Goal: Task Accomplishment & Management: Manage account settings

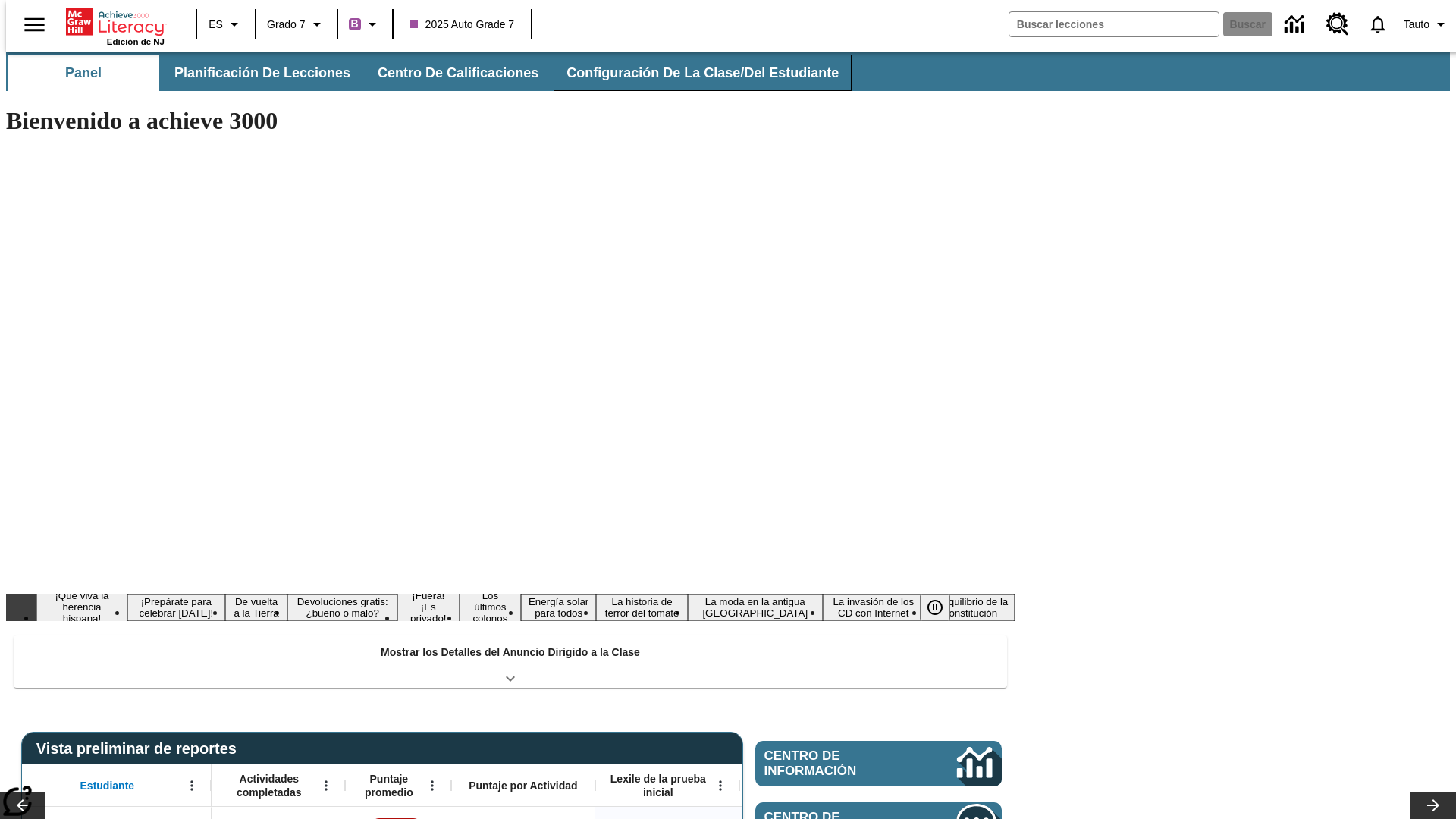
click at [686, 73] on button "Configuración de la clase/del estudiante" at bounding box center [703, 73] width 298 height 37
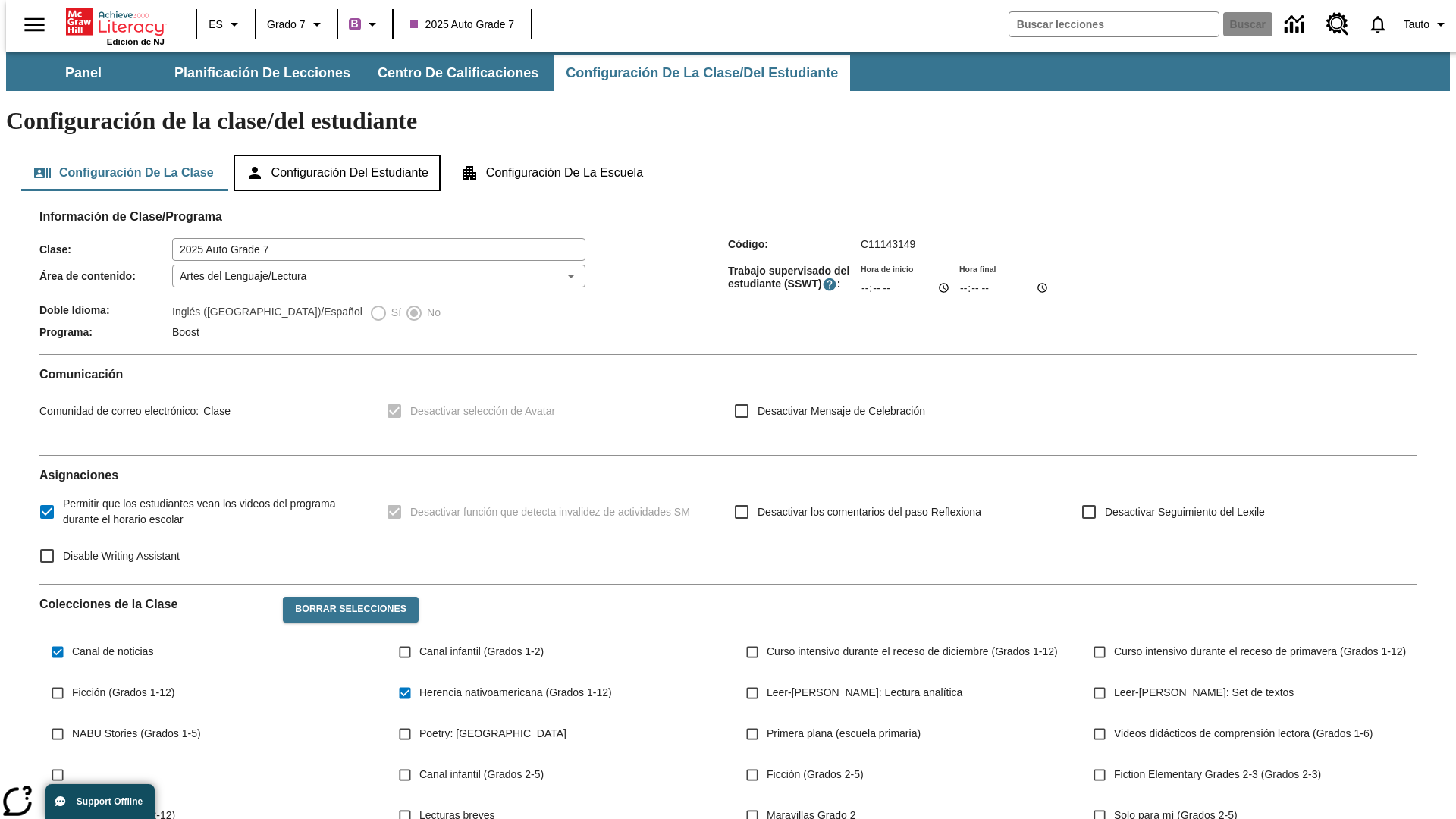
click at [338, 154] on button "Configuración del estudiante" at bounding box center [337, 172] width 207 height 37
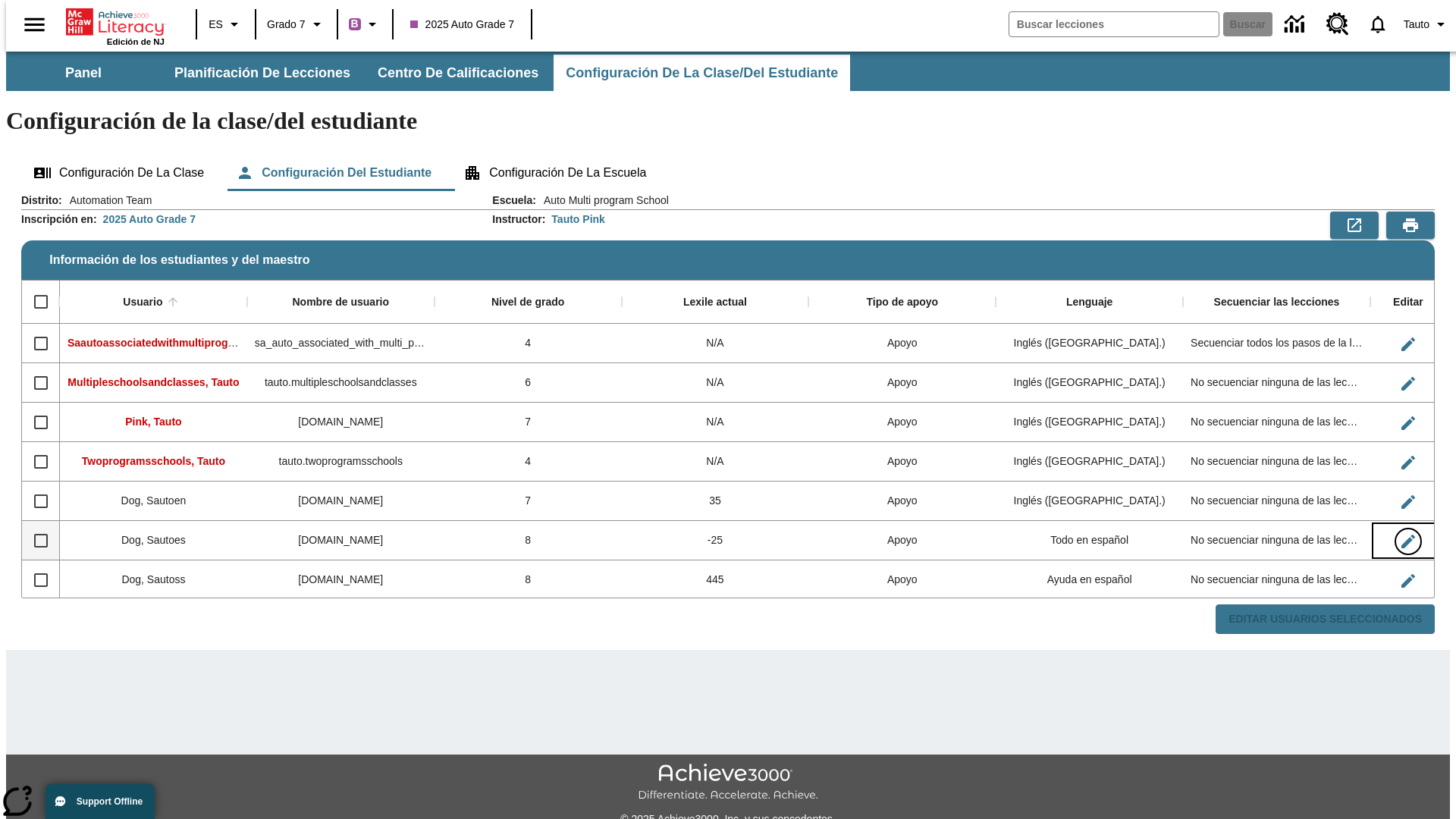
click at [1401, 535] on icon "Editar Usuario" at bounding box center [1408, 542] width 13 height 13
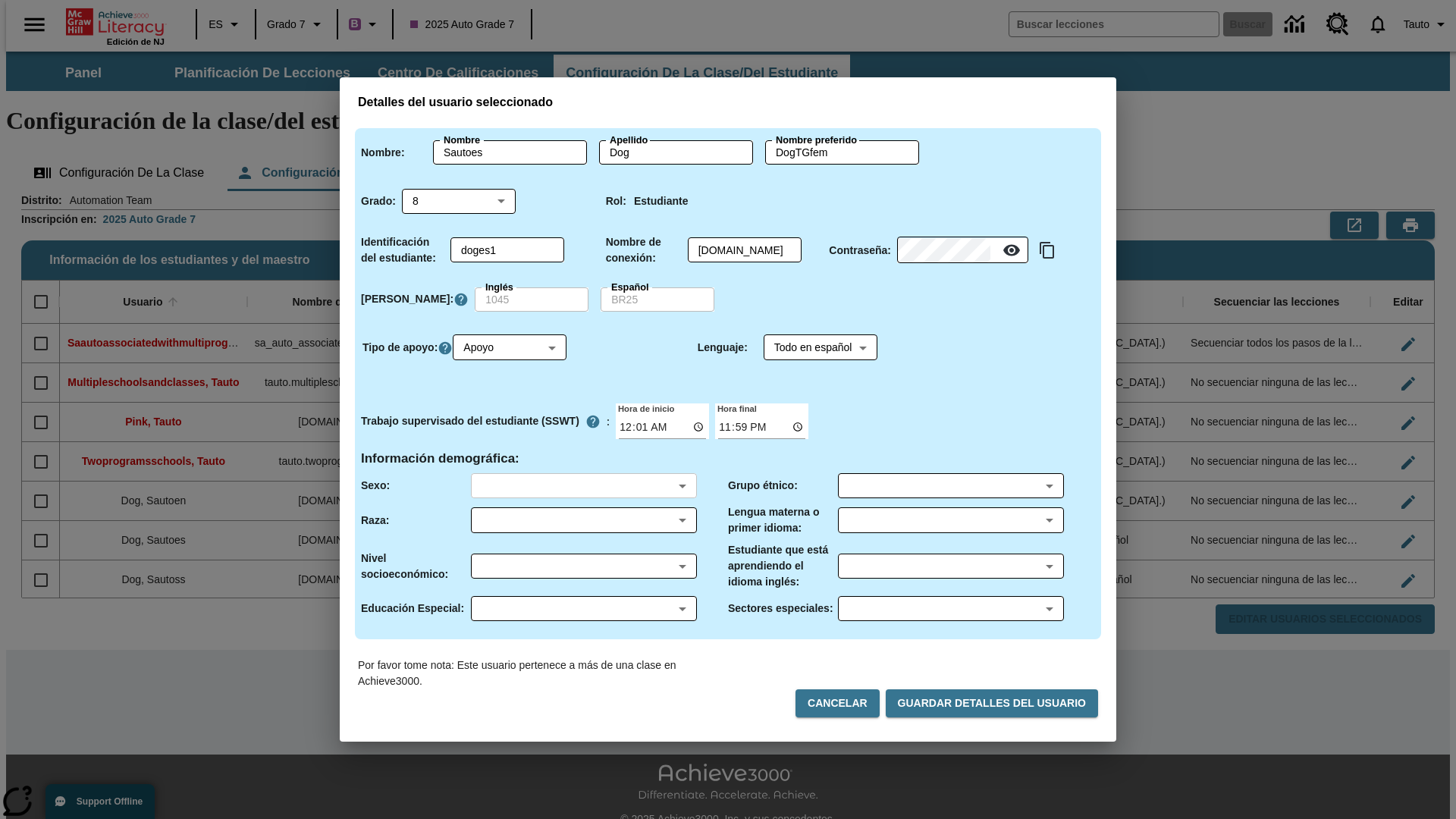
click at [583, 486] on body "Saltar al contenido principal Edición de NJ ES Grado 7 B 2025 Auto Grade 7 Busc…" at bounding box center [728, 452] width 1443 height 801
click at [583, 520] on body "Saltar al contenido principal Edición de NJ ES Grado 7 B 2025 Auto Grade 7 Busc…" at bounding box center [728, 452] width 1443 height 801
click at [583, 566] on body "Saltar al contenido principal Edición de NJ ES Grado 7 B 2025 Auto Grade 7 Busc…" at bounding box center [728, 452] width 1443 height 801
click at [583, 608] on body "Saltar al contenido principal Edición de NJ ES Grado 7 B 2025 Auto Grade 7 Busc…" at bounding box center [728, 452] width 1443 height 801
click at [950, 486] on body "Saltar al contenido principal Edición de NJ ES Grado 7 B 2025 Auto Grade 7 Busc…" at bounding box center [728, 452] width 1443 height 801
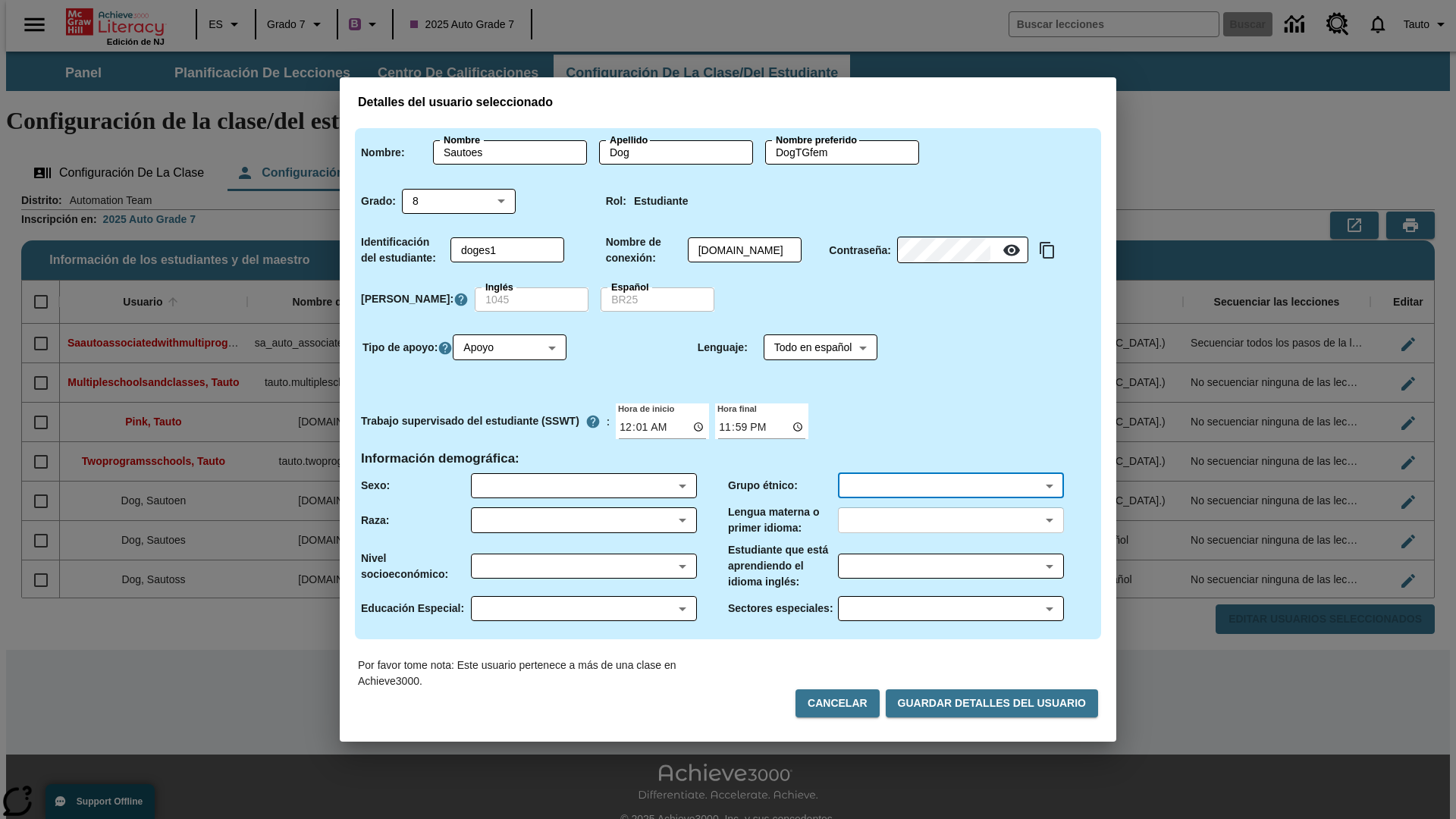
click at [950, 520] on body "Saltar al contenido principal Edición de NJ ES Grado 7 B 2025 Auto Grade 7 Busc…" at bounding box center [728, 452] width 1443 height 801
click at [950, 566] on body "Saltar al contenido principal Edición de NJ ES Grado 7 B 2025 Auto Grade 7 Busc…" at bounding box center [728, 452] width 1443 height 801
click at [950, 608] on body "Saltar al contenido principal Edición de NJ ES Grado 7 B 2025 Auto Grade 7 Busc…" at bounding box center [728, 452] width 1443 height 801
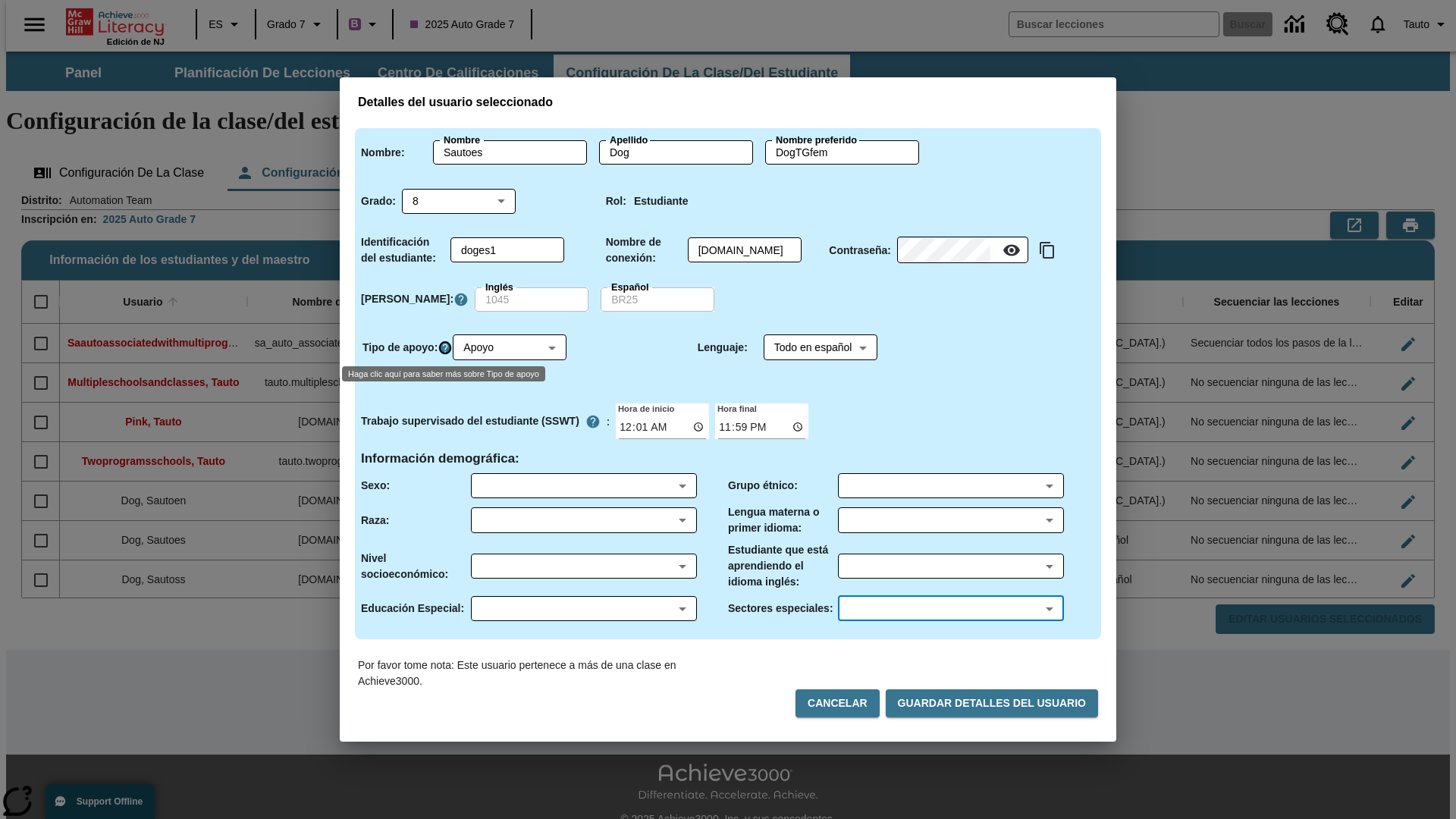
click at [447, 348] on icon "Haga clic aquí para saber más sobre Tipo de apoyo" at bounding box center [444, 348] width 15 height 15
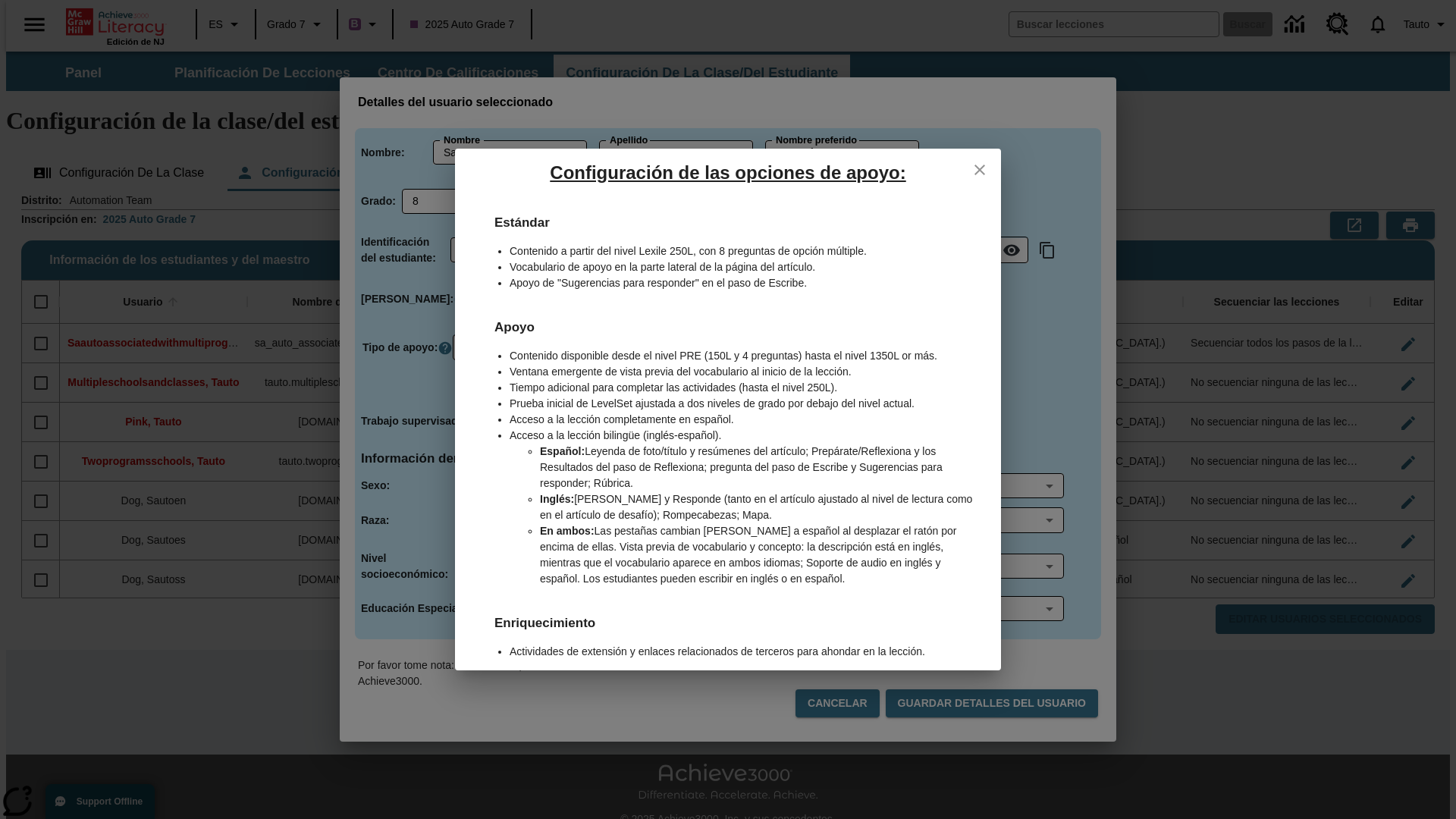
click at [979, 169] on icon "close" at bounding box center [980, 170] width 11 height 11
